Goal: Task Accomplishment & Management: Manage account settings

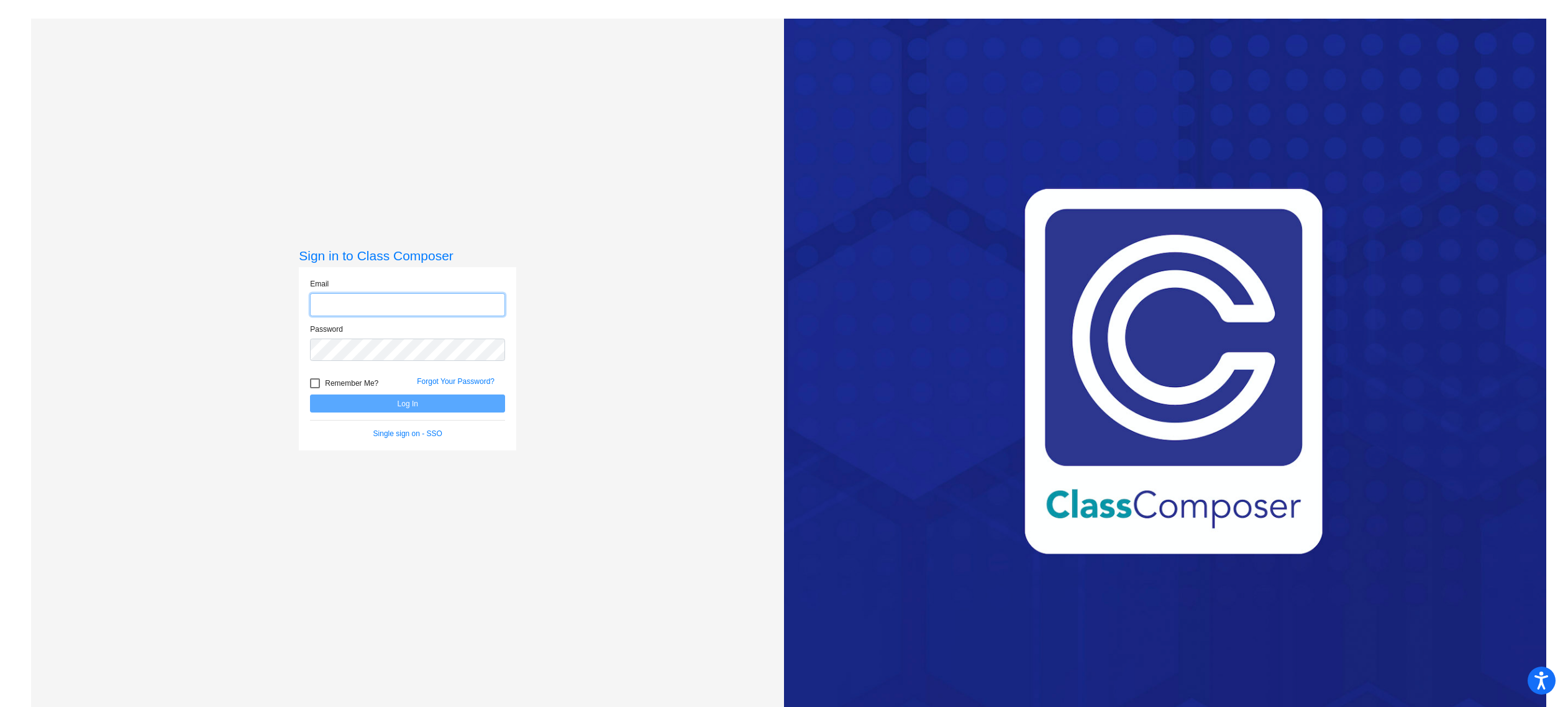
type input "[EMAIL_ADDRESS][DOMAIN_NAME]"
click at [418, 402] on button "Log In" at bounding box center [407, 403] width 195 height 18
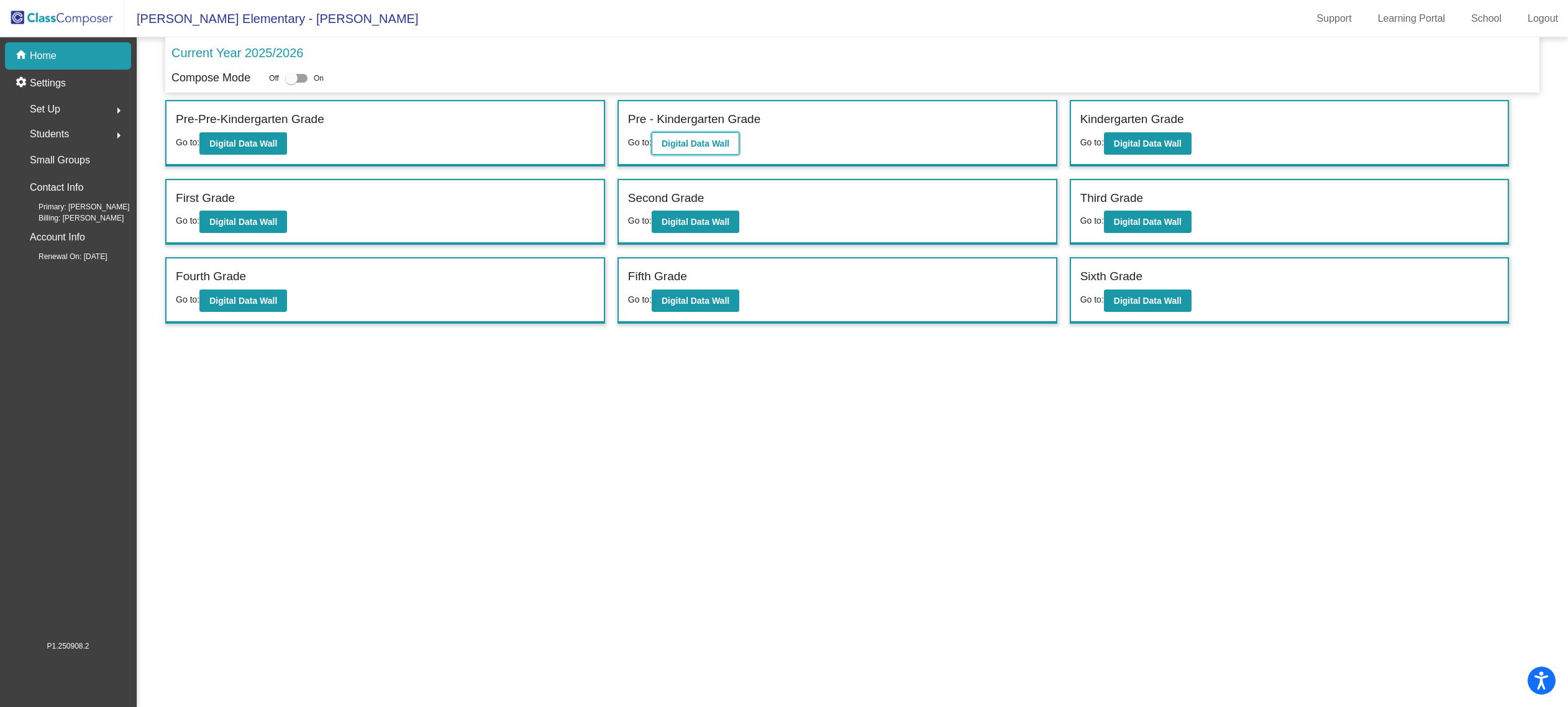
click at [713, 148] on b "Digital Data Wall" at bounding box center [695, 144] width 67 height 10
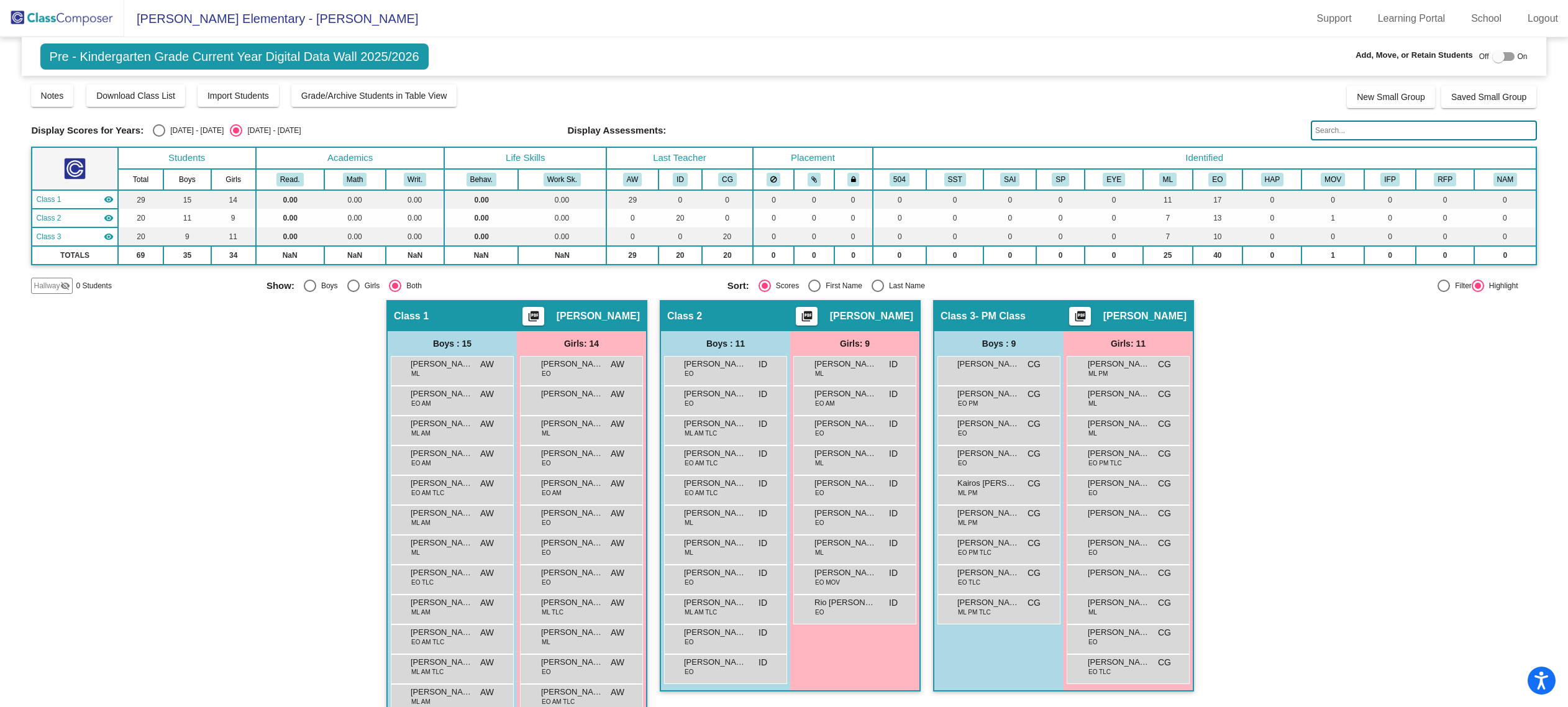
click at [1343, 141] on form at bounding box center [1424, 131] width 226 height 20
click at [1346, 137] on input "text" at bounding box center [1424, 131] width 226 height 20
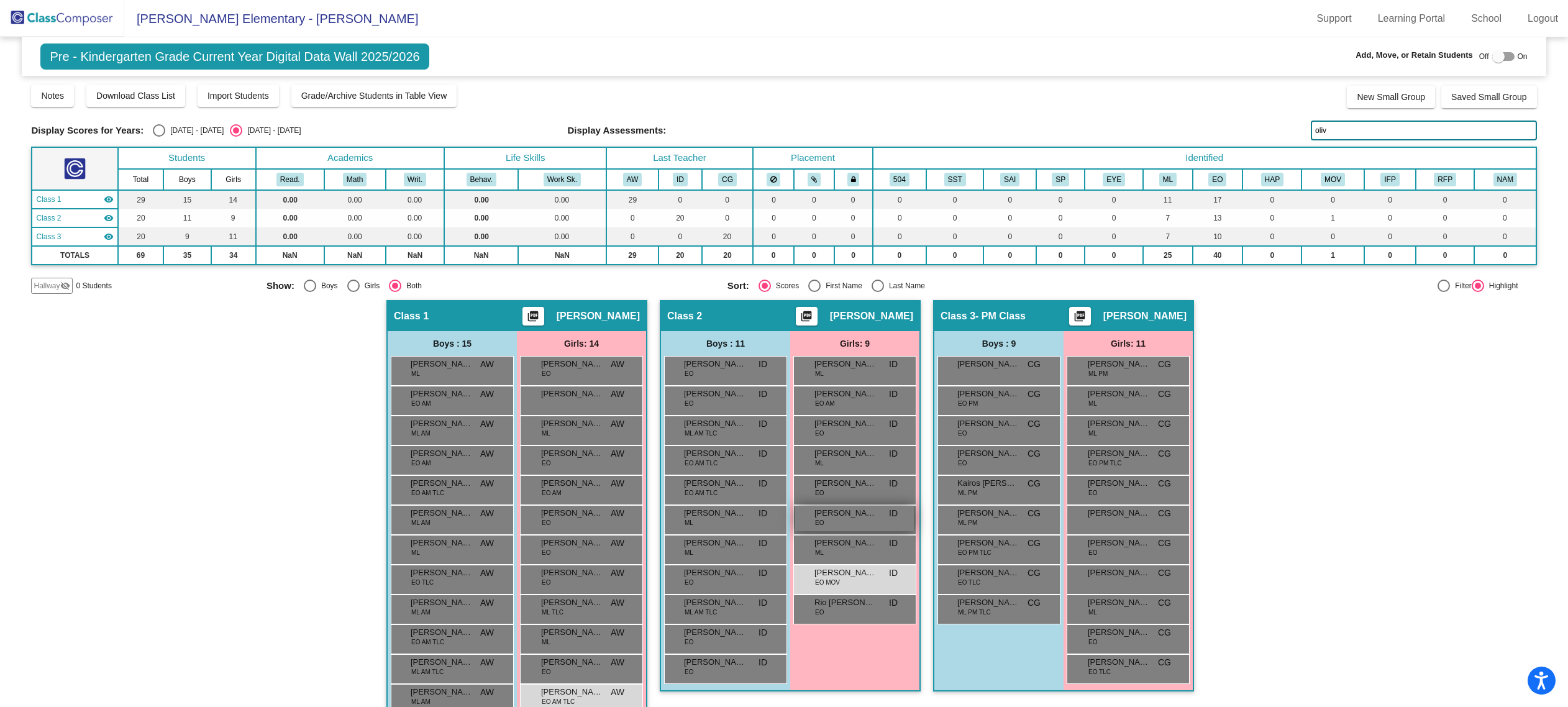
scroll to position [116, 0]
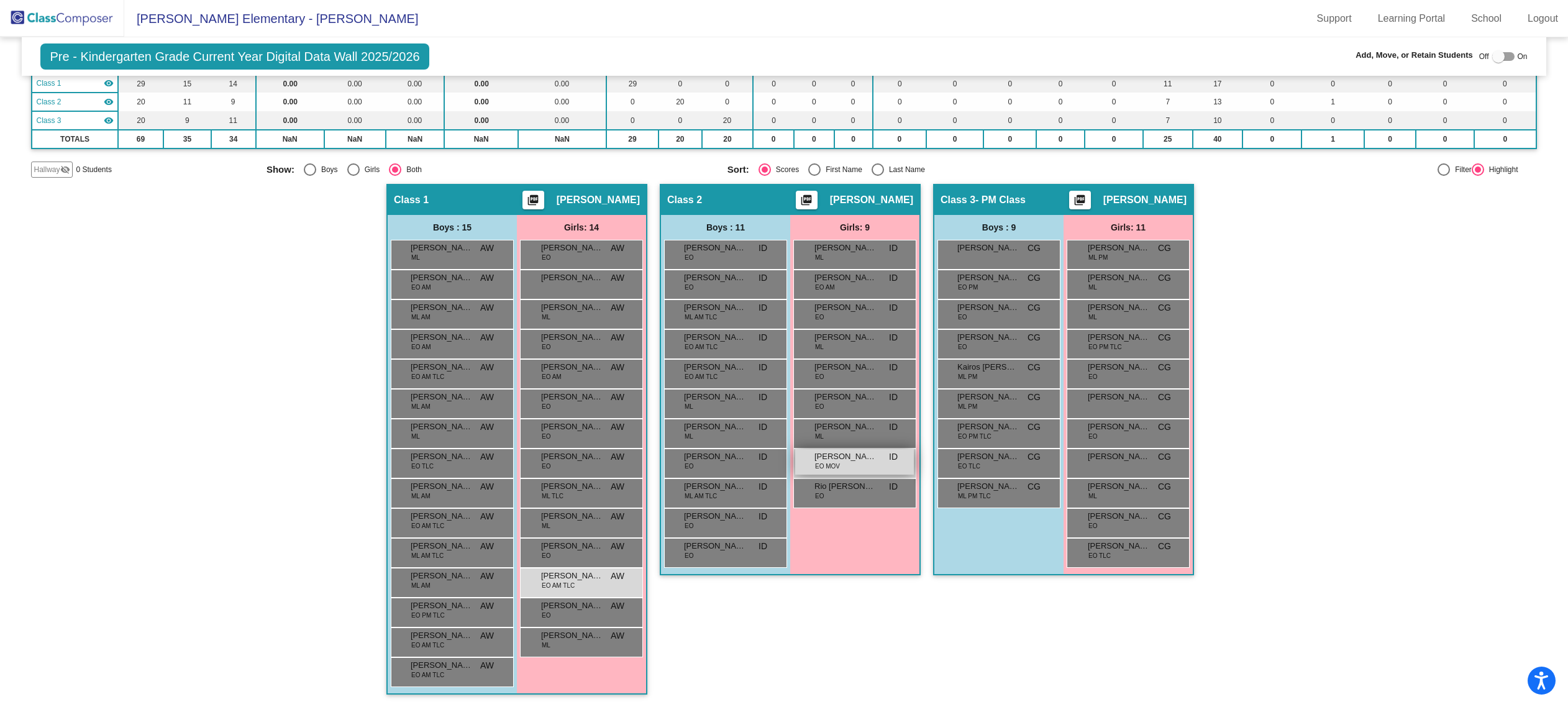
type input "oliv"
click at [860, 464] on div "[PERSON_NAME] EO MOV ID lock do_not_disturb_alt" at bounding box center [855, 462] width 119 height 26
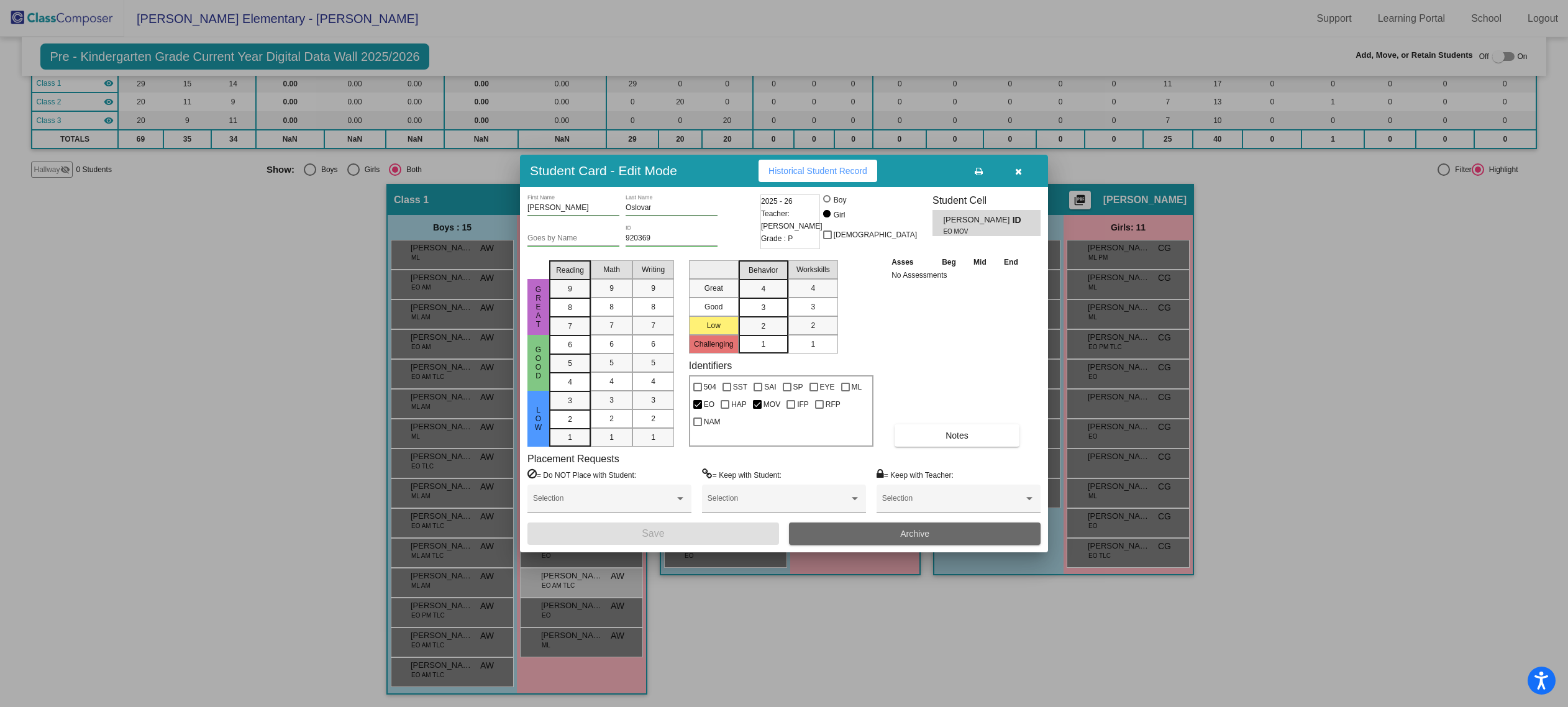
click at [943, 532] on button "Archive" at bounding box center [915, 534] width 252 height 23
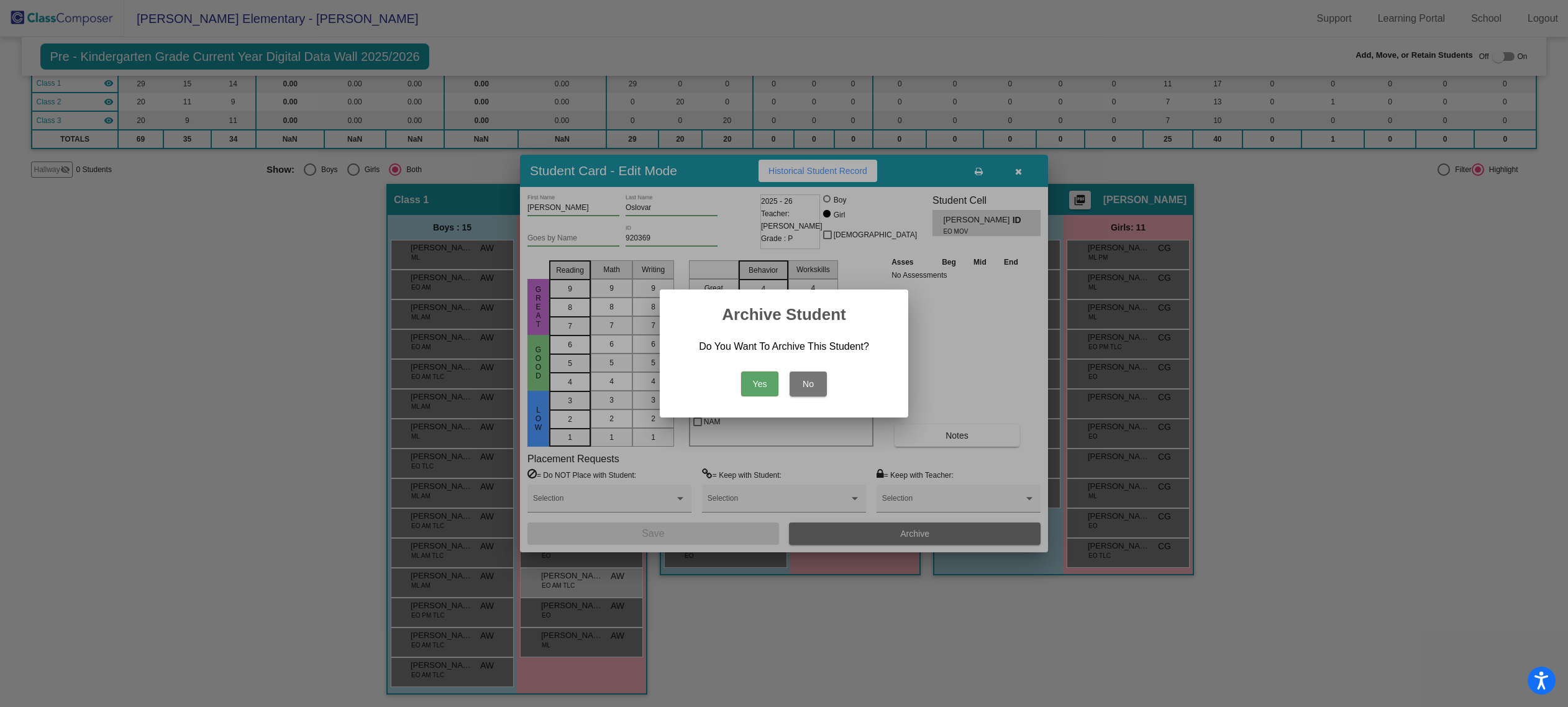
click at [756, 391] on button "Yes" at bounding box center [760, 383] width 38 height 25
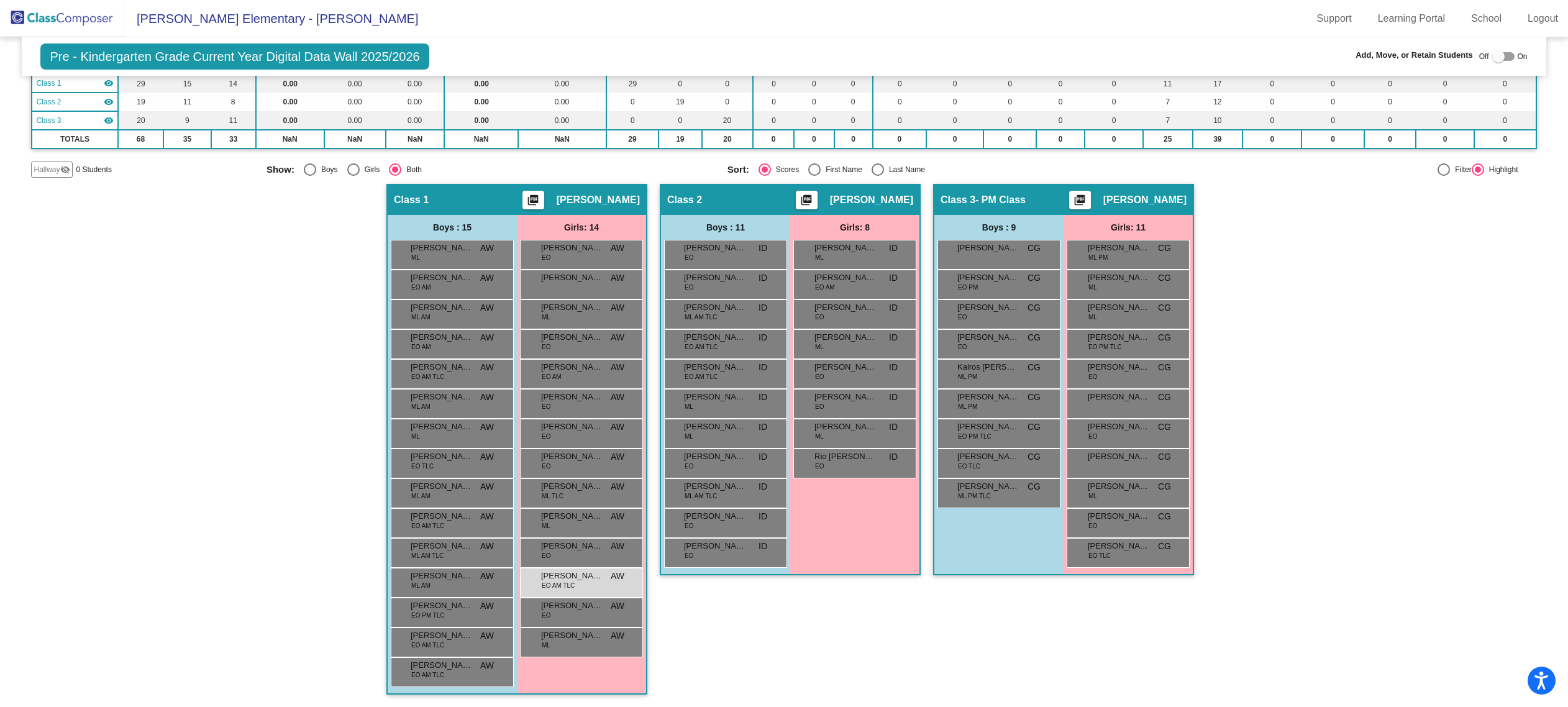
scroll to position [0, 0]
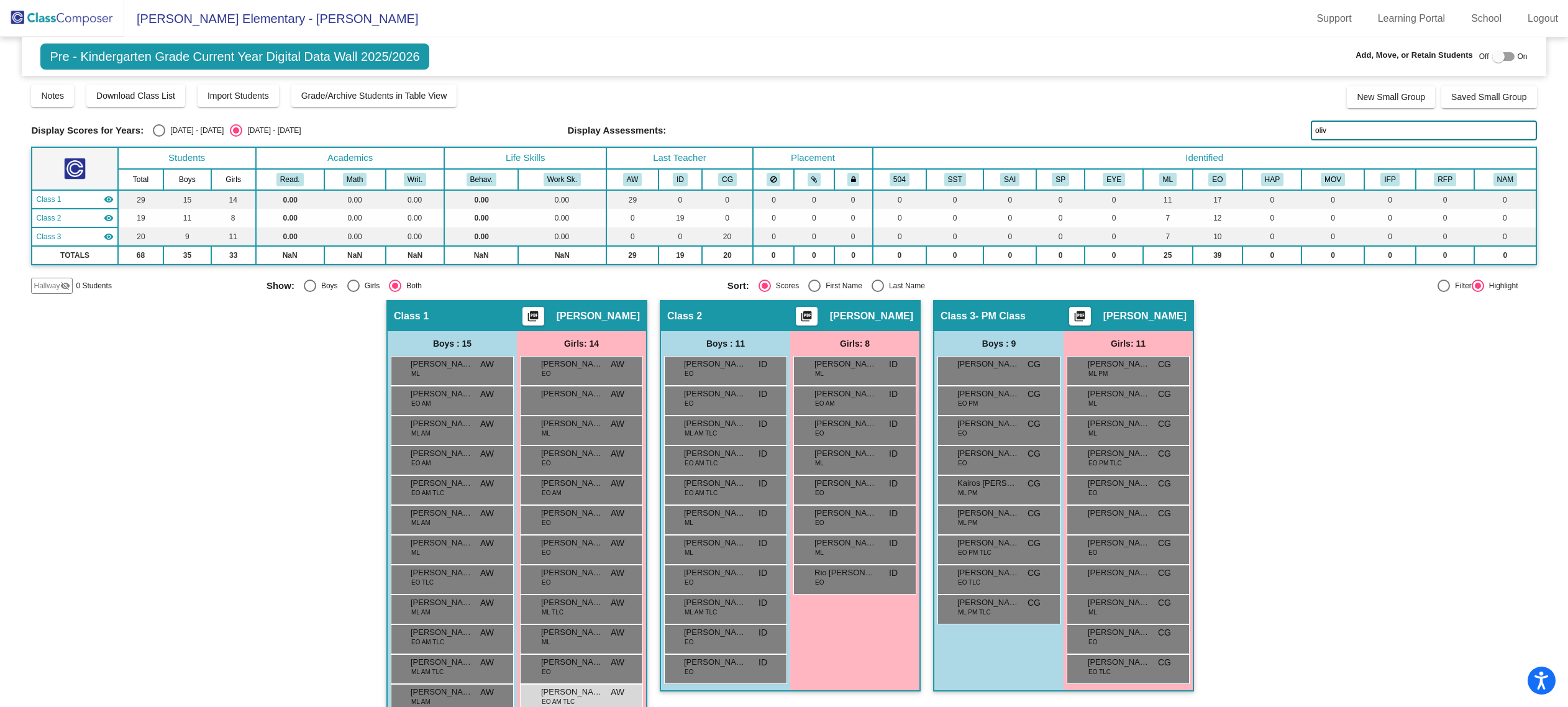
click at [52, 19] on img at bounding box center [61, 18] width 124 height 37
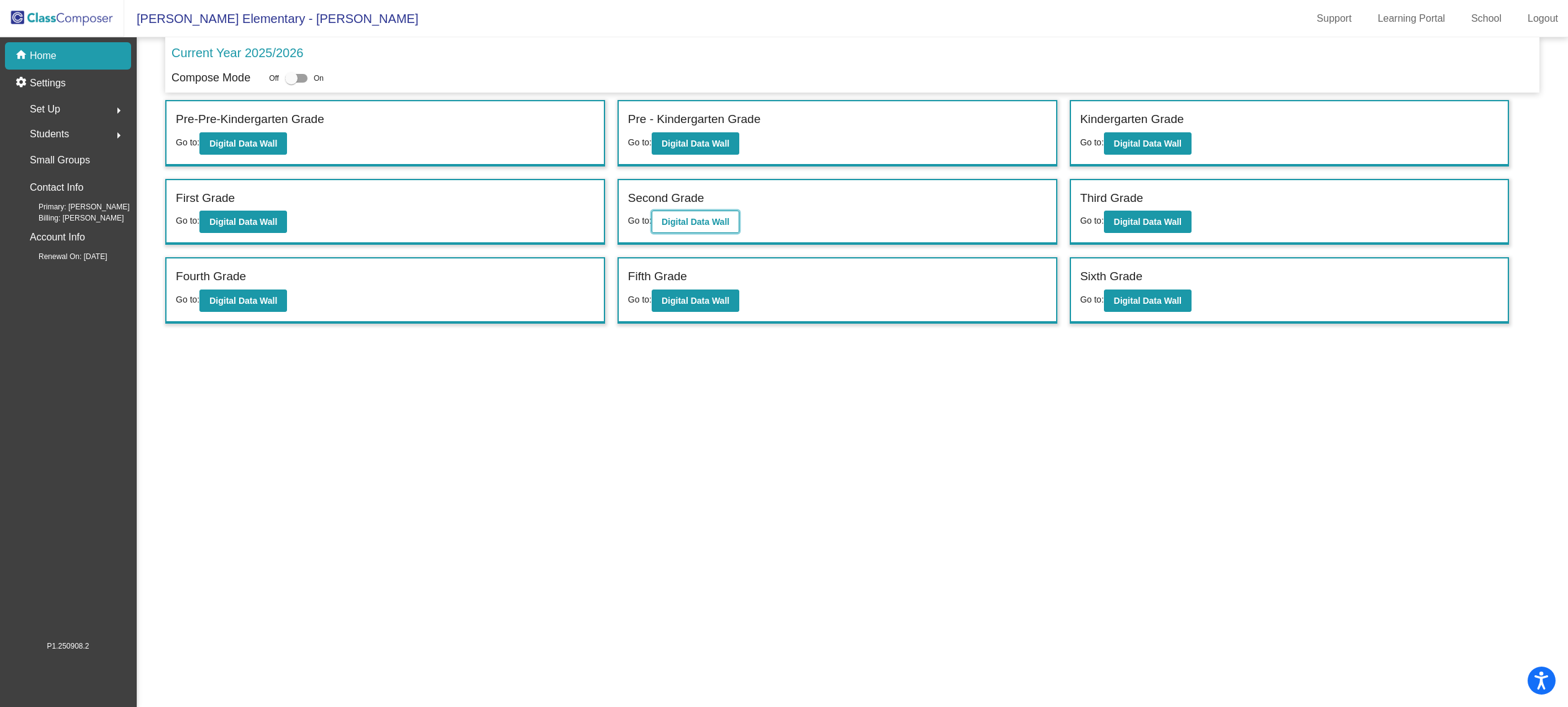
click at [725, 223] on b "Digital Data Wall" at bounding box center [695, 222] width 67 height 10
click at [272, 214] on button "Digital Data Wall" at bounding box center [243, 222] width 87 height 23
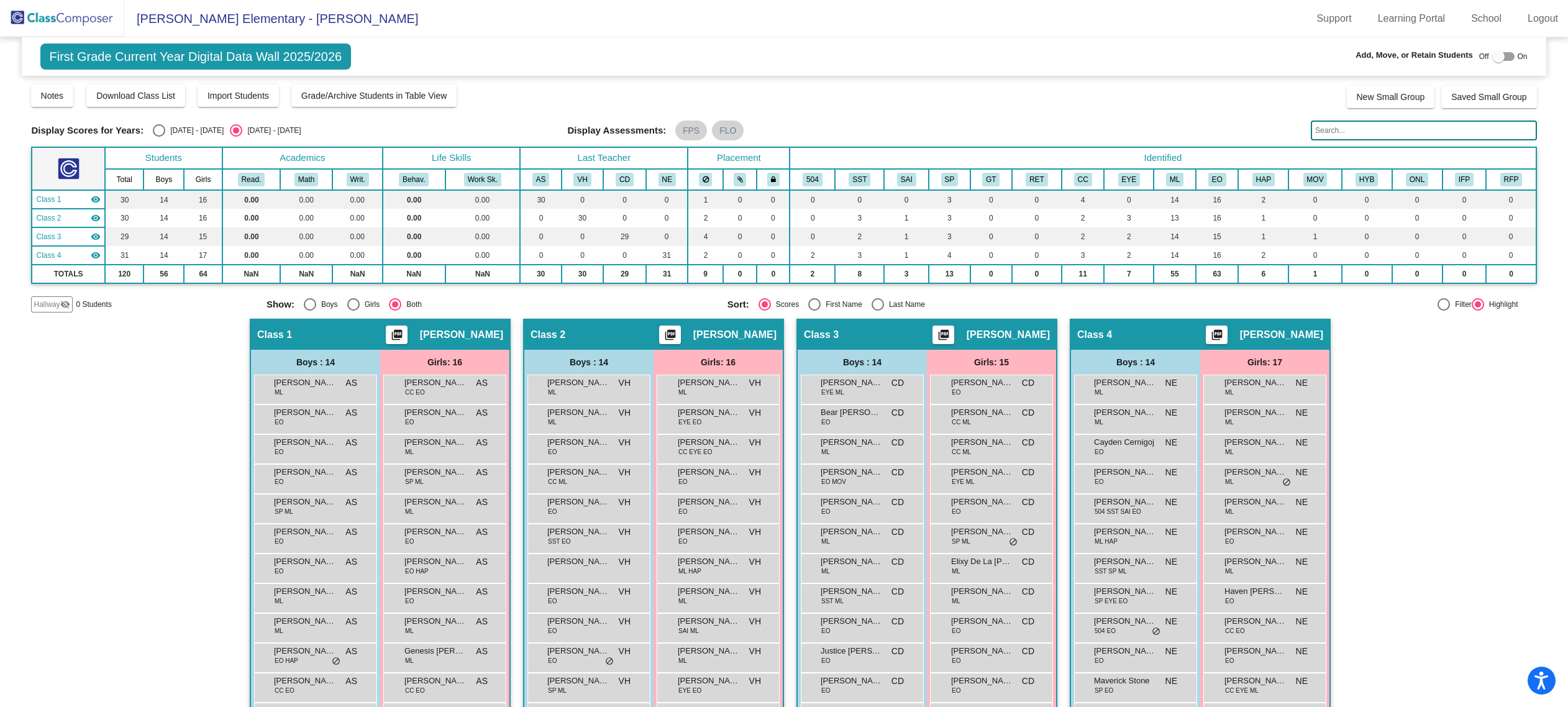
click at [1376, 148] on th "Identified" at bounding box center [1162, 158] width 746 height 22
click at [1376, 135] on input "text" at bounding box center [1424, 131] width 226 height 20
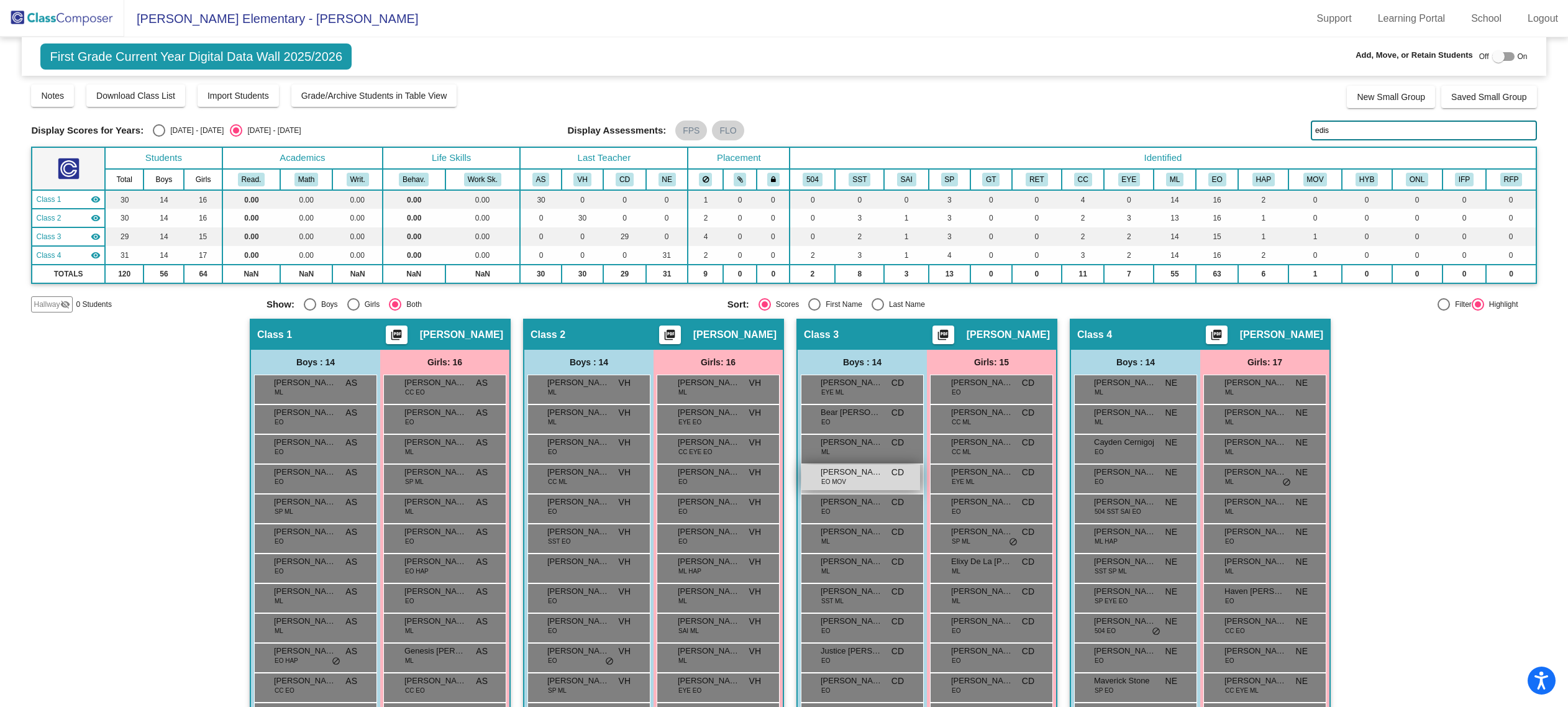
type input "edis"
click at [881, 464] on div "[PERSON_NAME] EO MOV CD lock do_not_disturb_alt" at bounding box center [861, 477] width 119 height 26
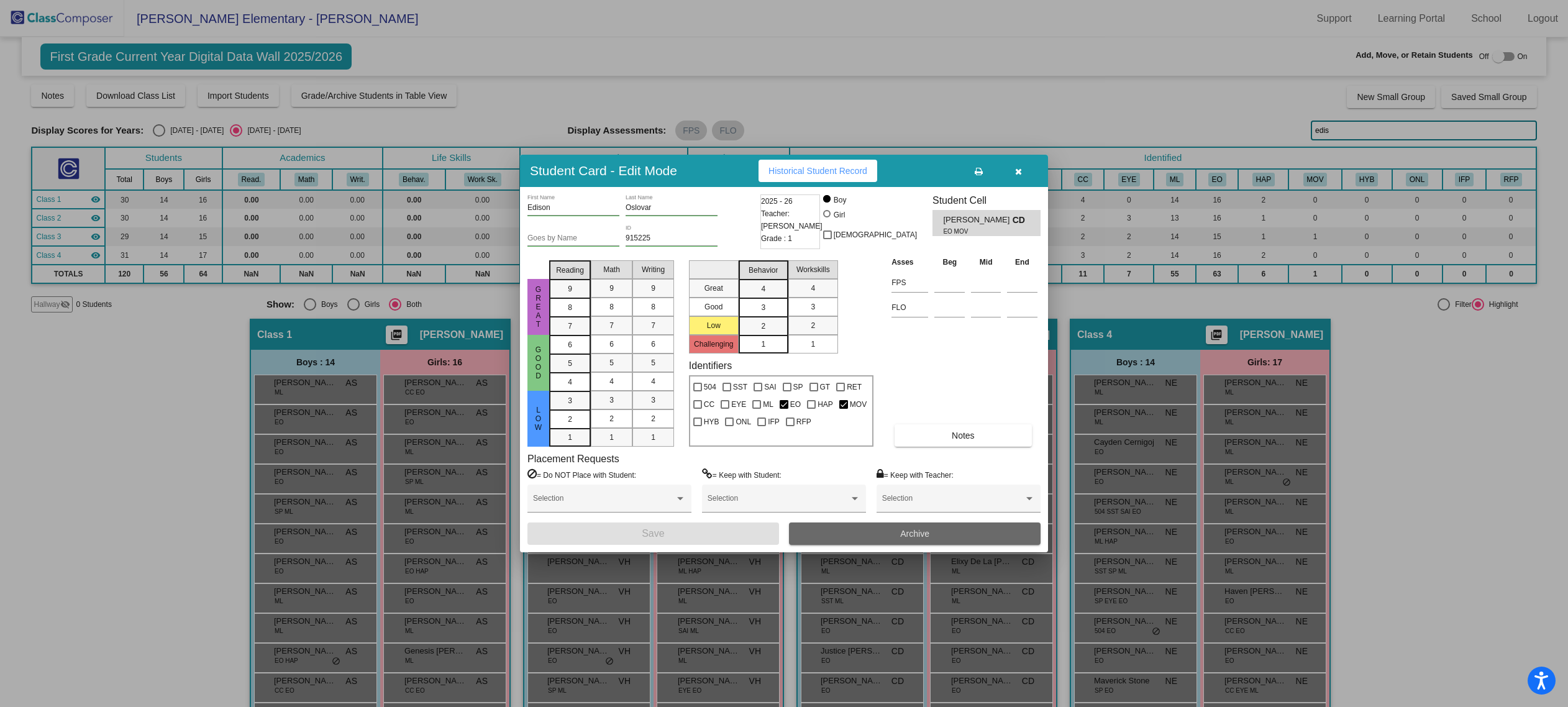
click at [869, 532] on button "Archive" at bounding box center [915, 534] width 252 height 23
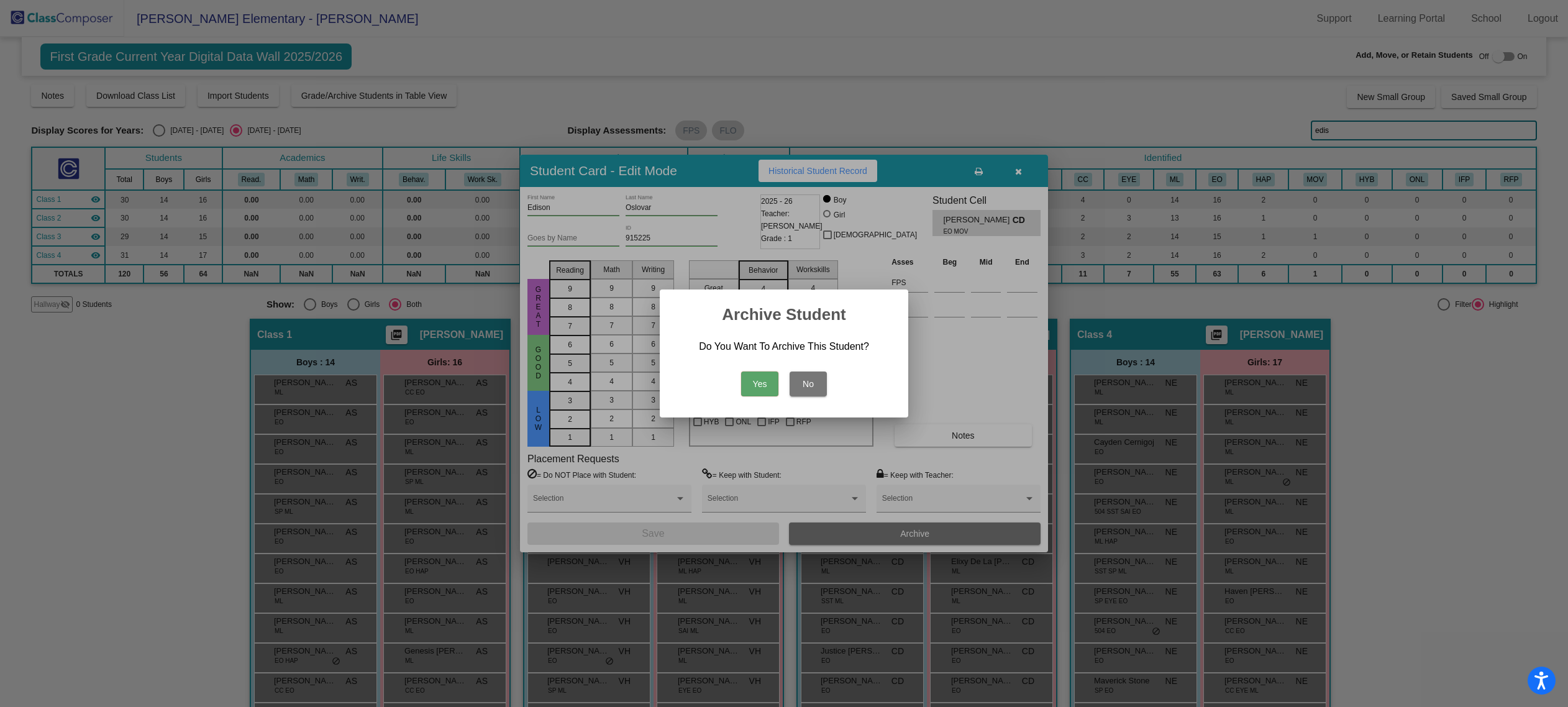
click at [755, 392] on button "Yes" at bounding box center [760, 383] width 38 height 25
